Goal: Find specific page/section: Find specific page/section

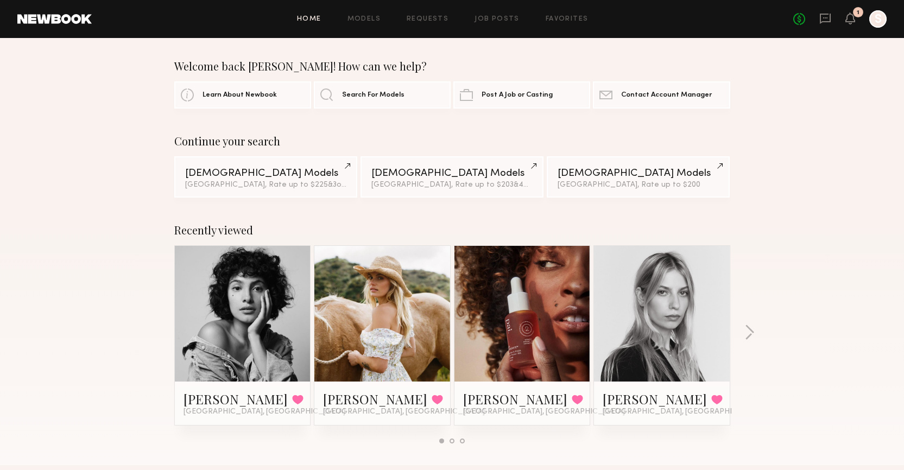
click at [394, 295] on link at bounding box center [382, 314] width 66 height 136
click at [398, 286] on link at bounding box center [382, 314] width 66 height 136
